Goal: Find specific page/section: Find specific page/section

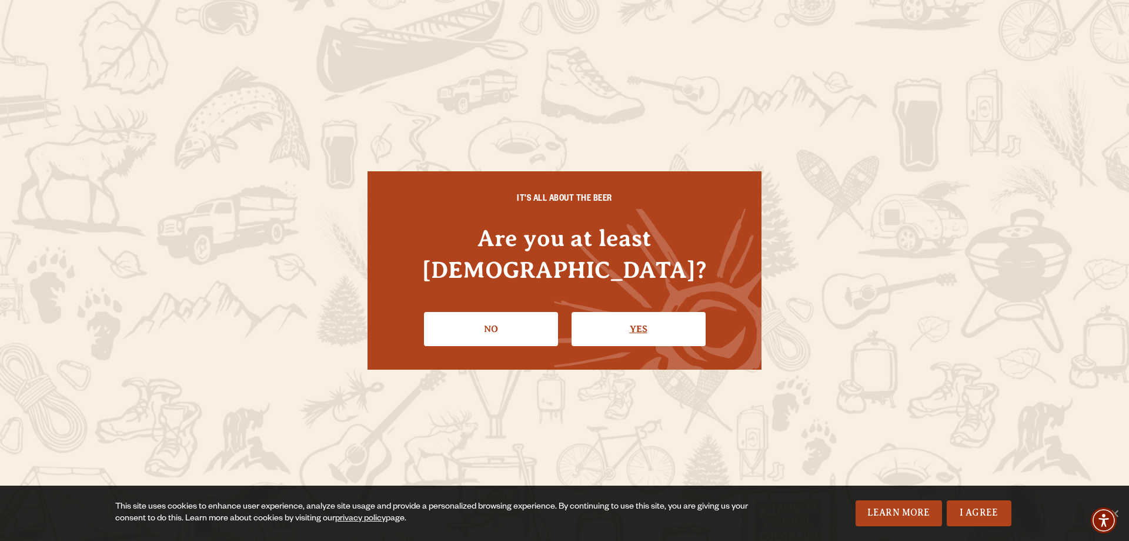
click at [628, 316] on link "Yes" at bounding box center [639, 329] width 134 height 34
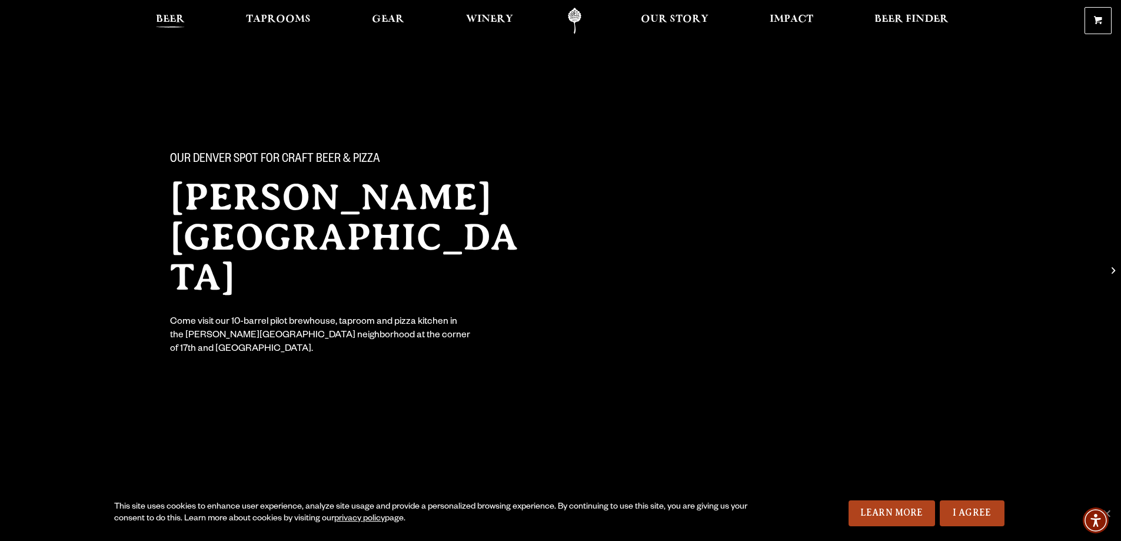
click at [181, 22] on span "Beer" at bounding box center [170, 19] width 29 height 9
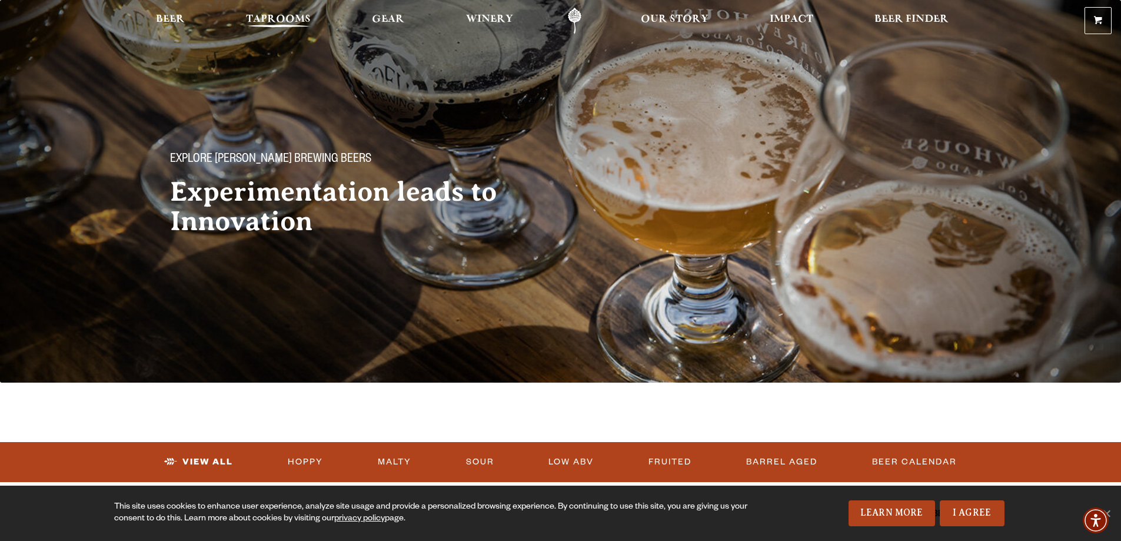
click at [279, 17] on span "Taprooms" at bounding box center [278, 19] width 65 height 9
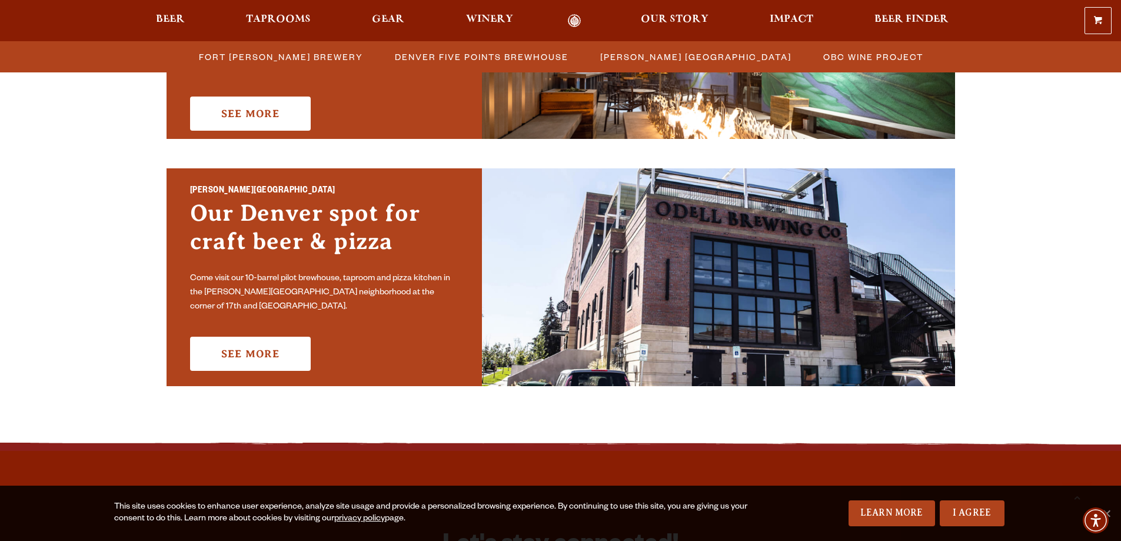
scroll to position [768, 0]
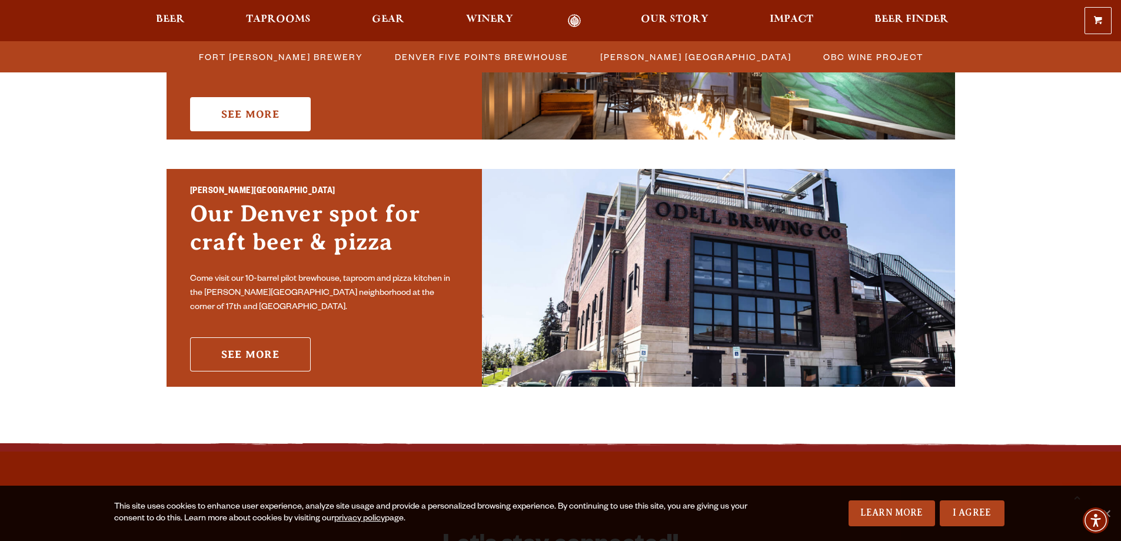
click at [256, 348] on link "See More" at bounding box center [250, 354] width 121 height 34
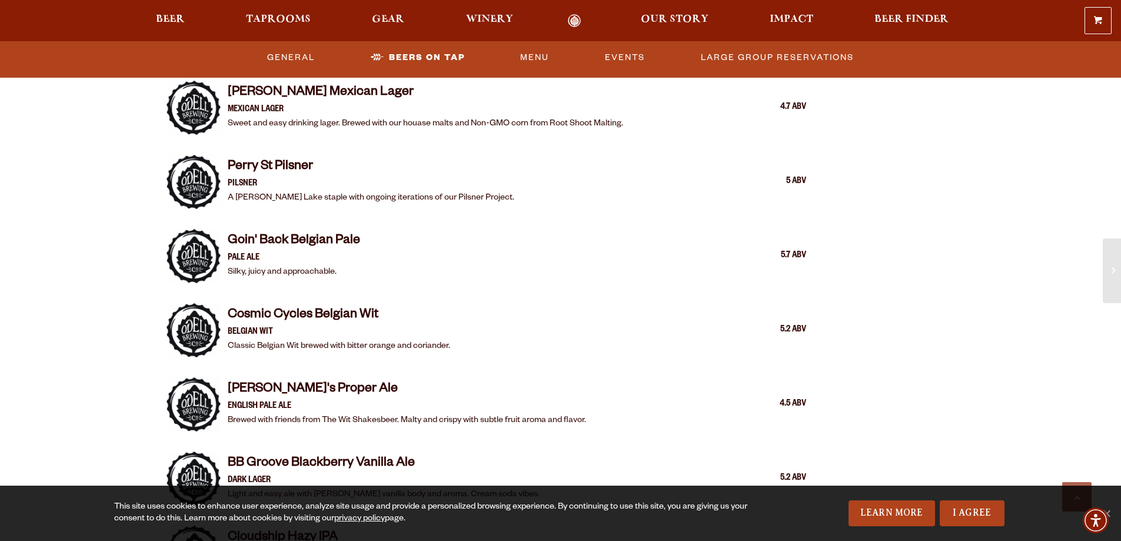
scroll to position [1283, 0]
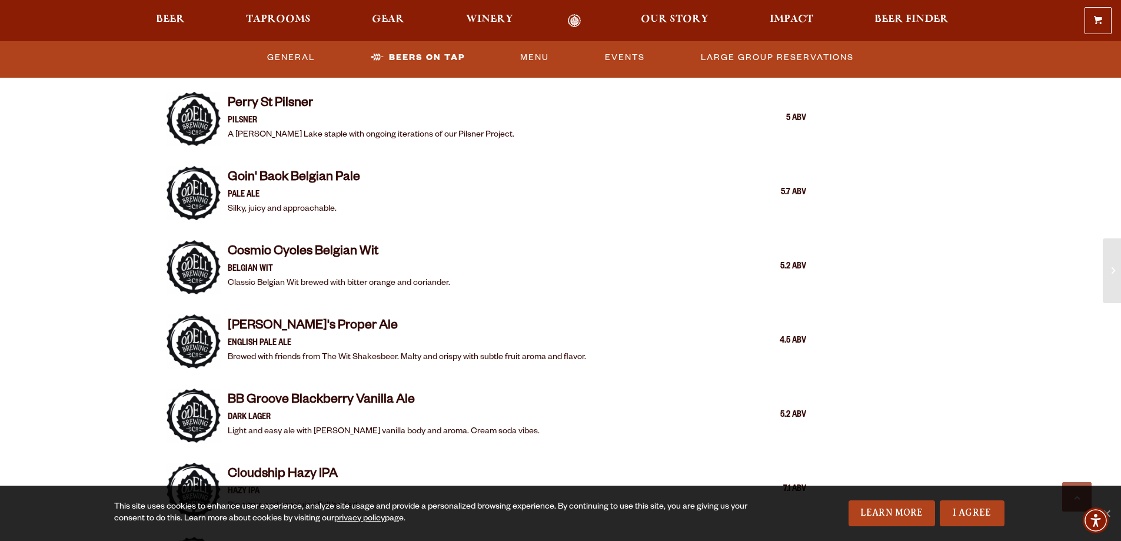
click at [460, 244] on div "Cosmic Cycles Belgian Wit Belgian Wit Classic Belgian Wit brewed with bitter or…" at bounding box center [517, 267] width 579 height 47
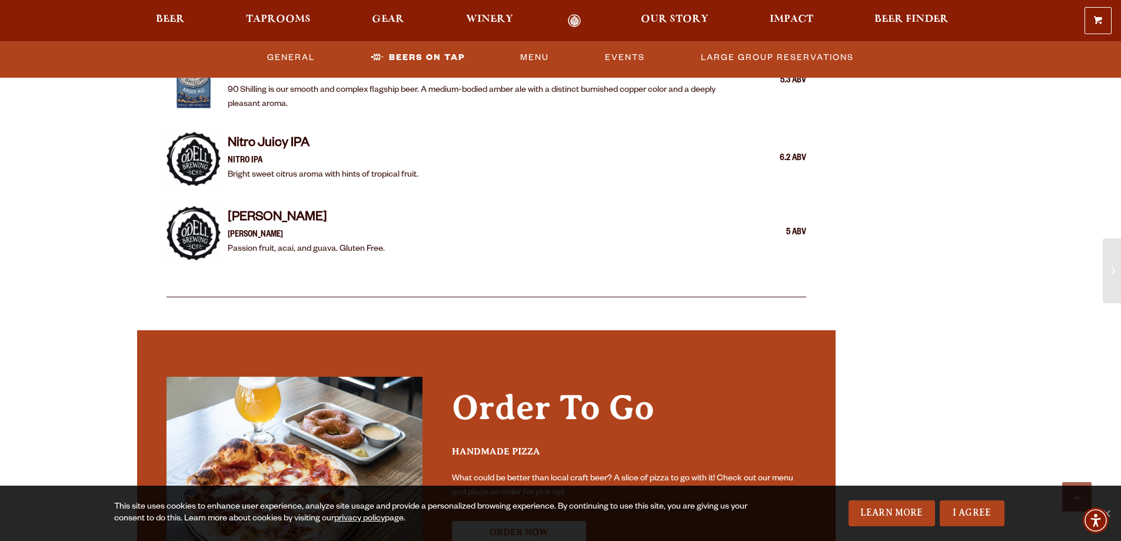
scroll to position [2349, 0]
